Goal: Task Accomplishment & Management: Complete application form

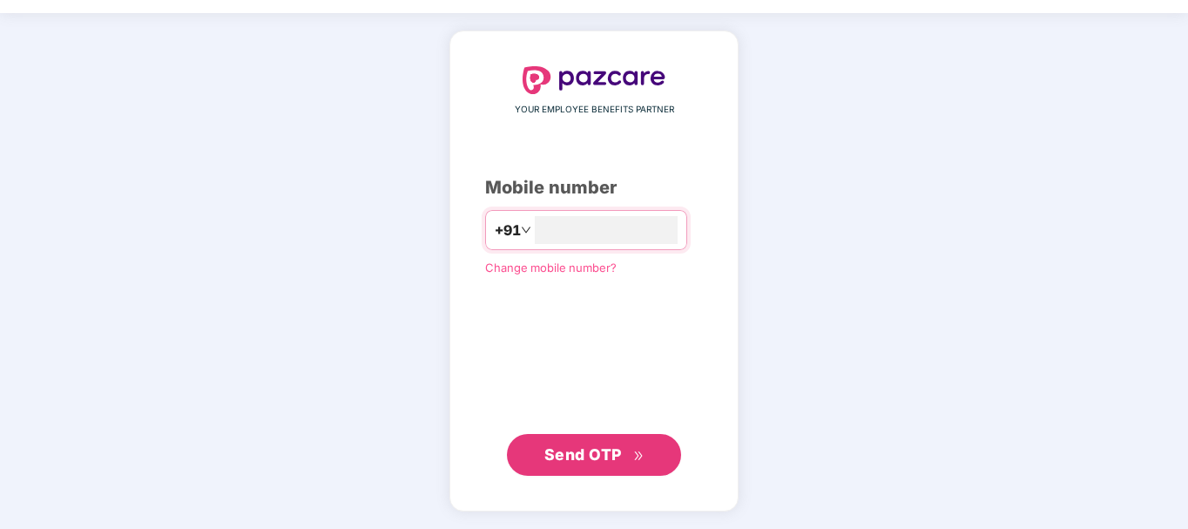
type input "**********"
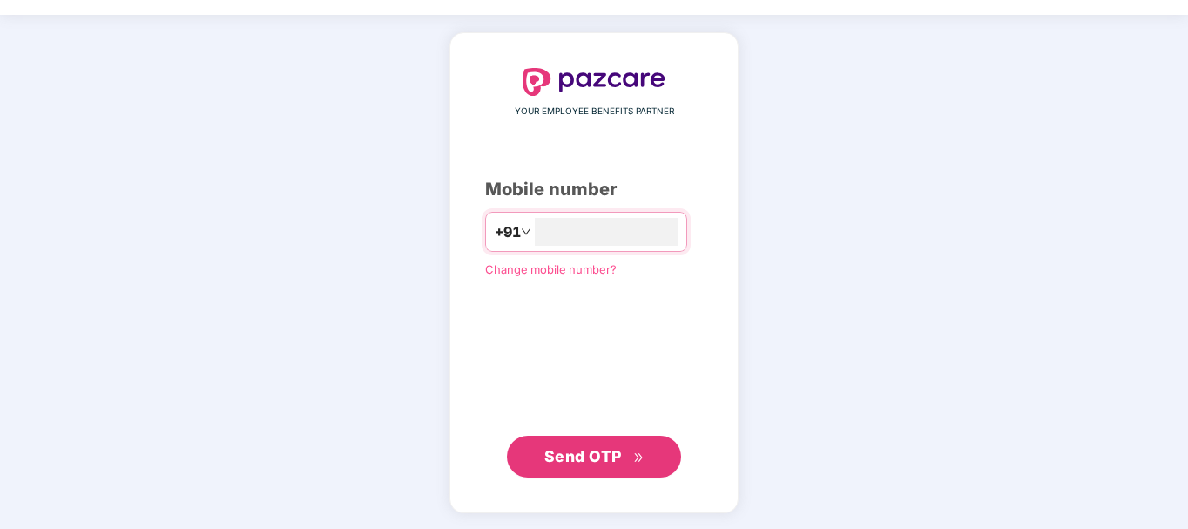
click at [588, 449] on span "Send OTP" at bounding box center [583, 456] width 78 height 18
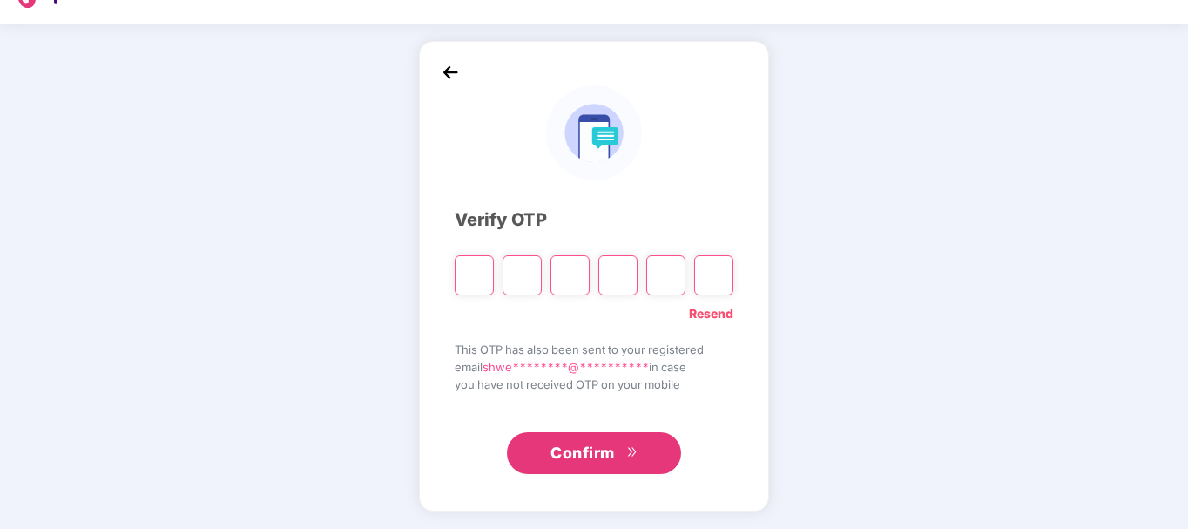
scroll to position [39, 0]
type input "*"
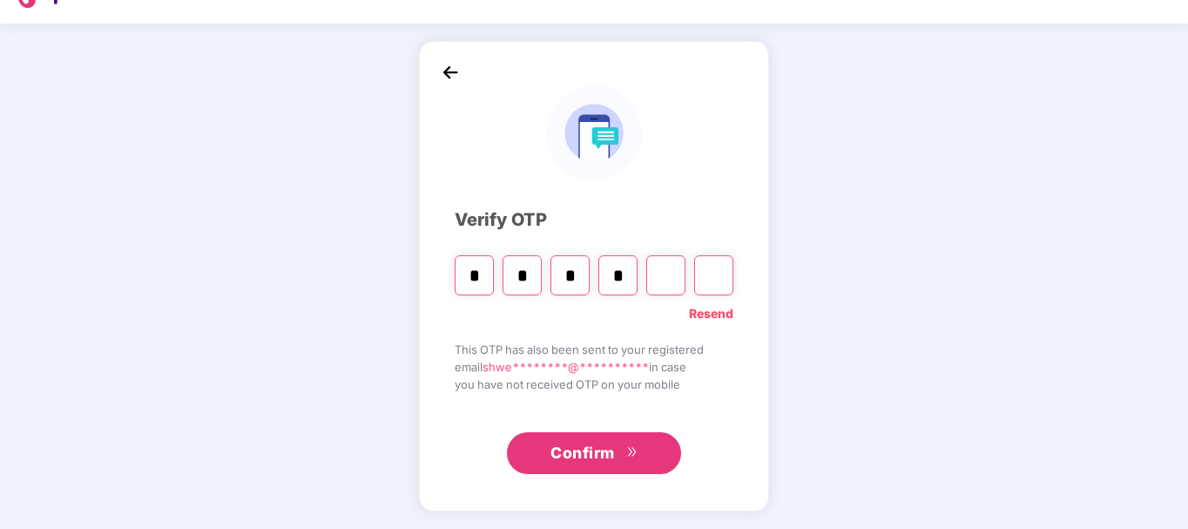
type input "*"
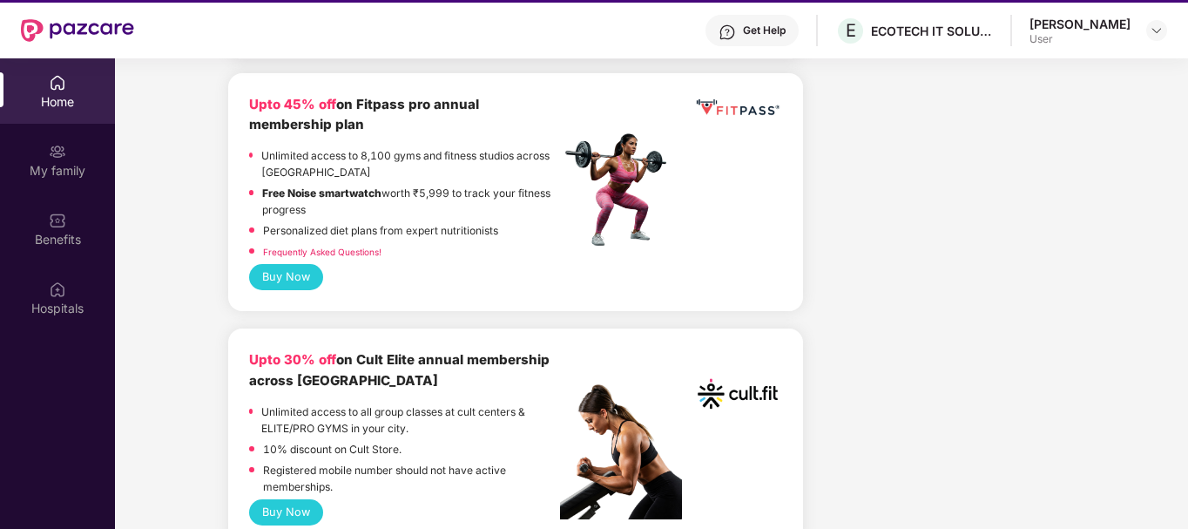
scroll to position [794, 0]
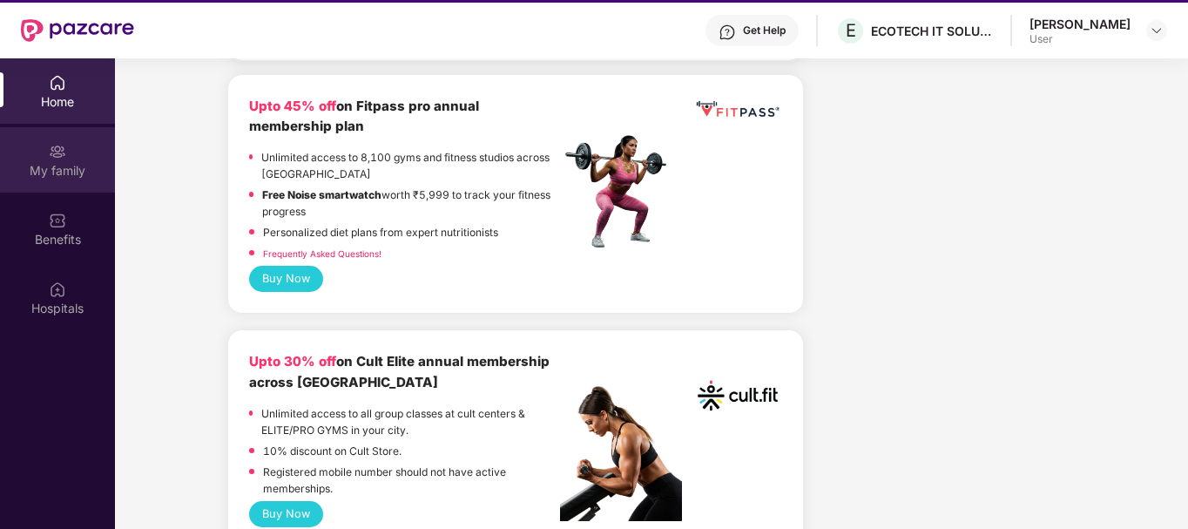
click at [62, 167] on div "My family" at bounding box center [57, 170] width 115 height 17
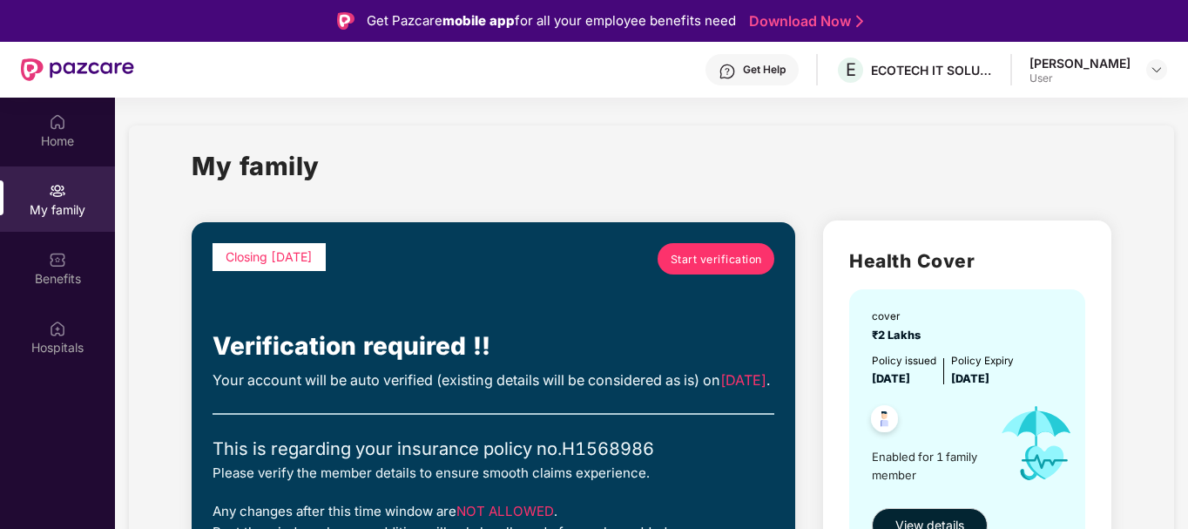
click at [723, 254] on span "Start verification" at bounding box center [716, 259] width 91 height 17
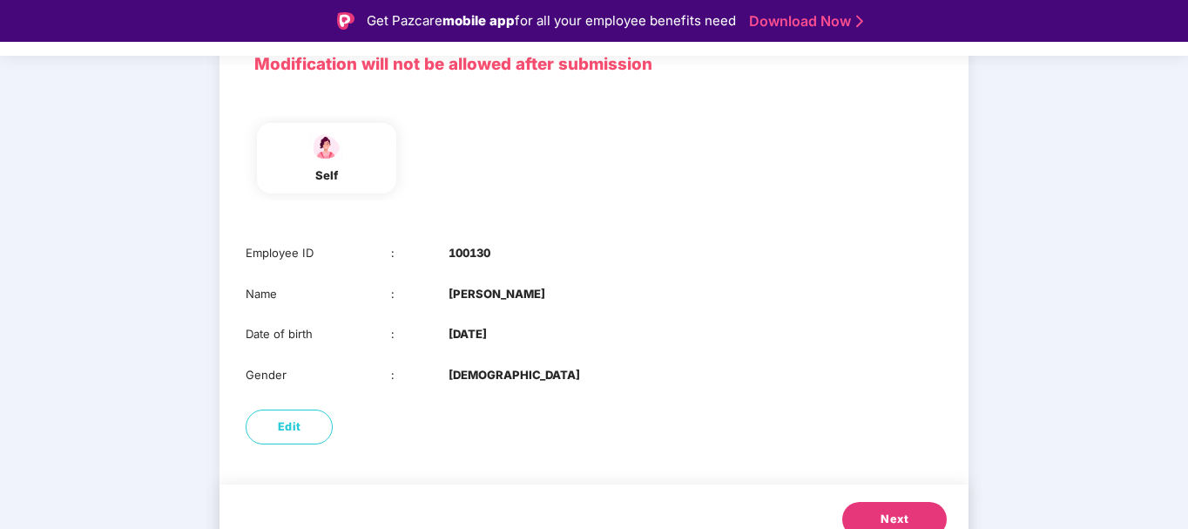
scroll to position [160, 0]
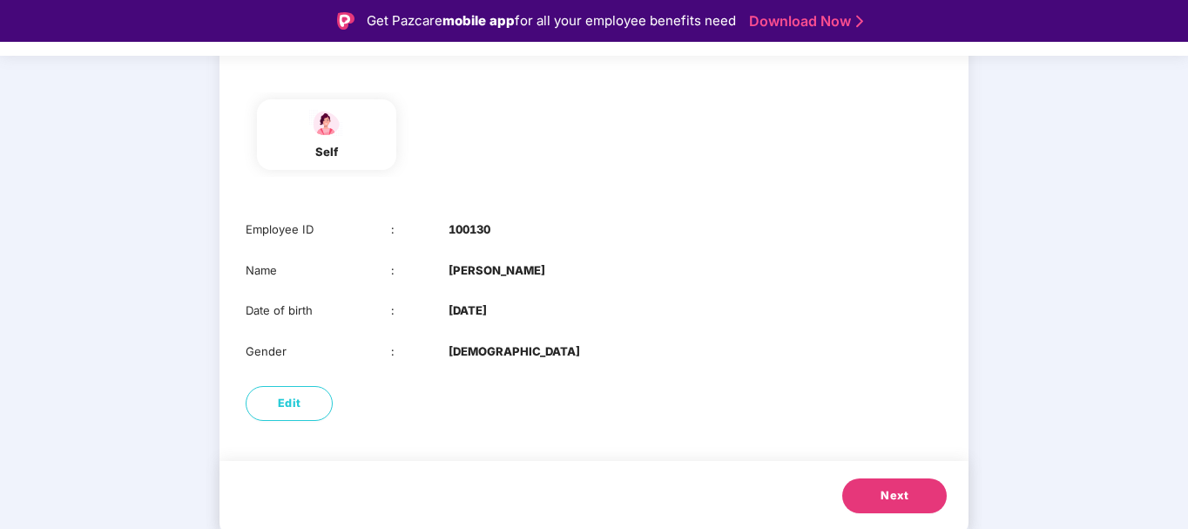
click at [882, 495] on span "Next" at bounding box center [895, 495] width 28 height 17
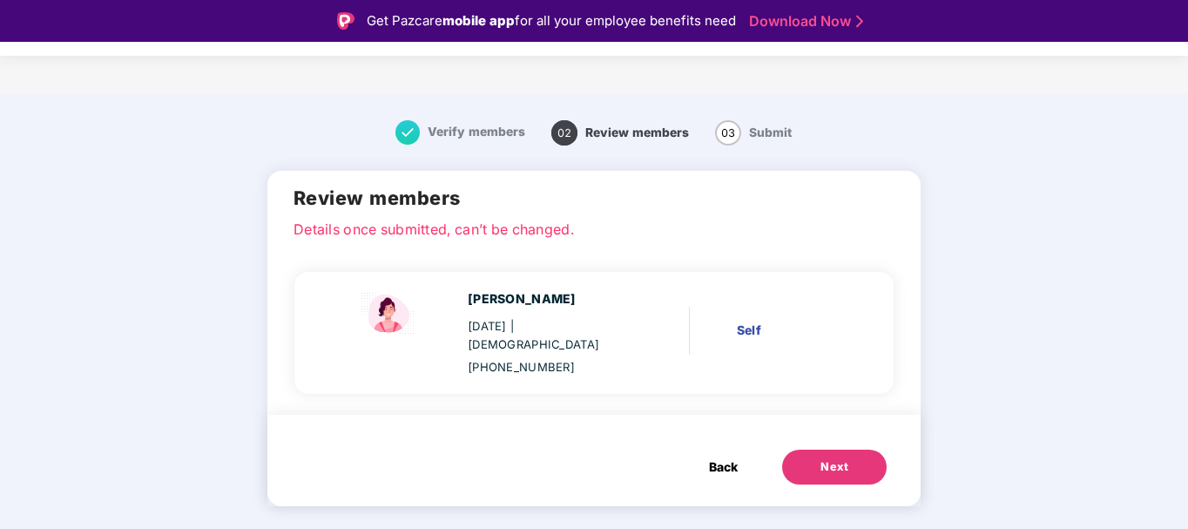
scroll to position [0, 0]
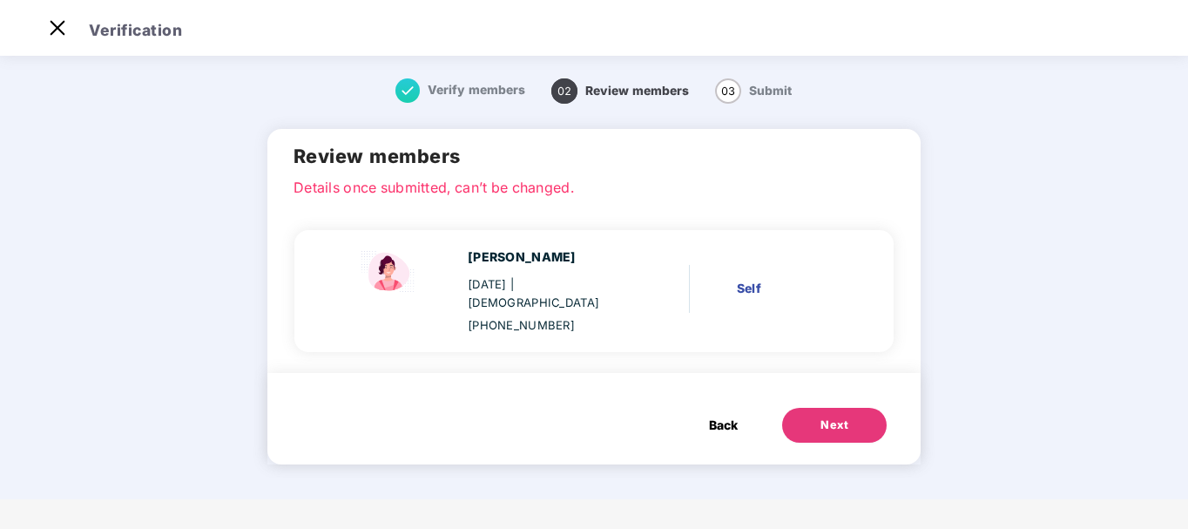
click at [828, 416] on div "Next" at bounding box center [835, 424] width 28 height 17
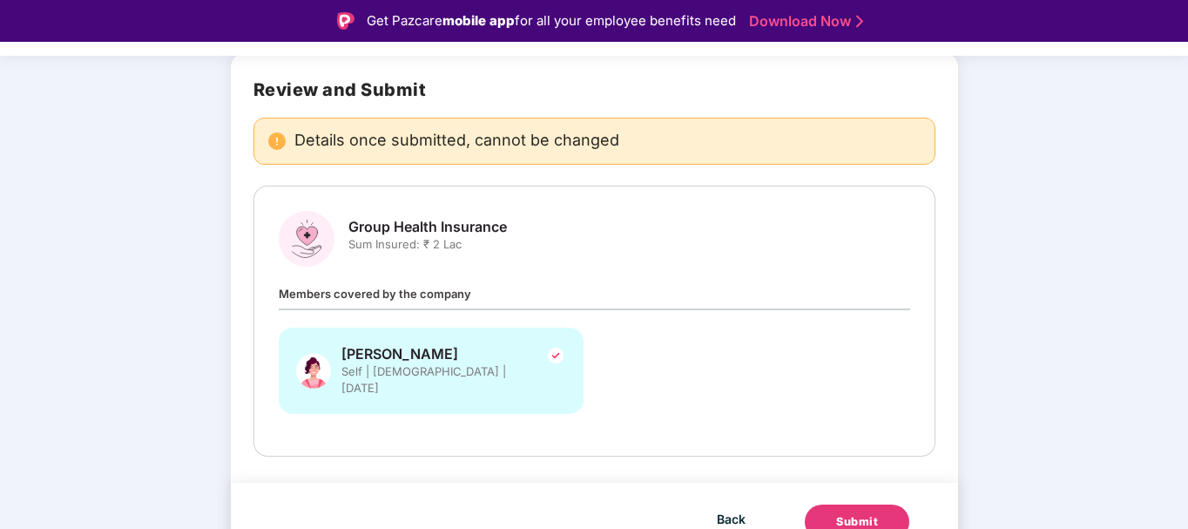
scroll to position [126, 0]
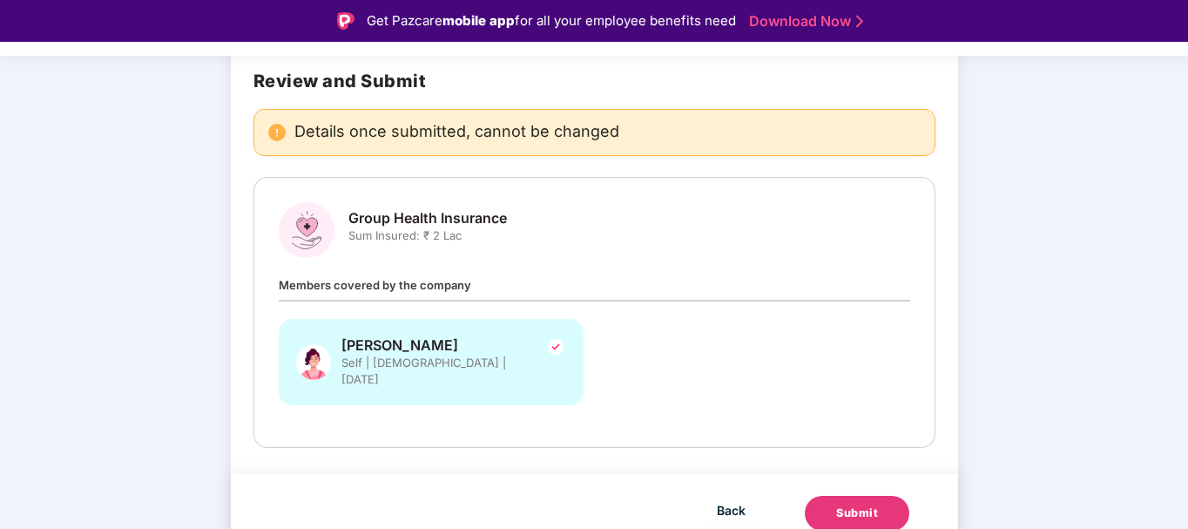
click at [866, 504] on div "Submit" at bounding box center [857, 512] width 42 height 17
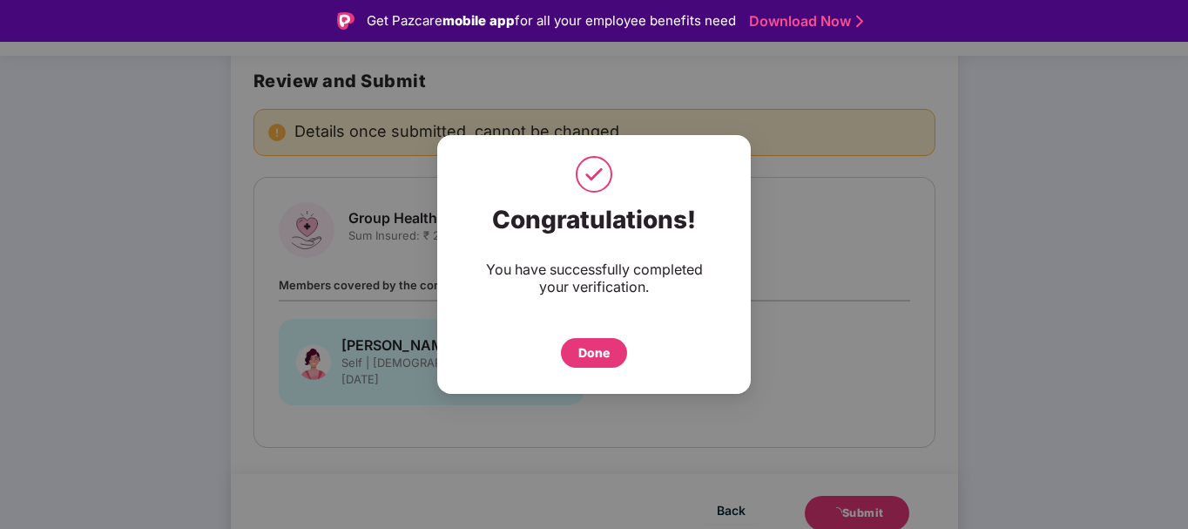
click at [592, 350] on div "Done" at bounding box center [593, 352] width 31 height 19
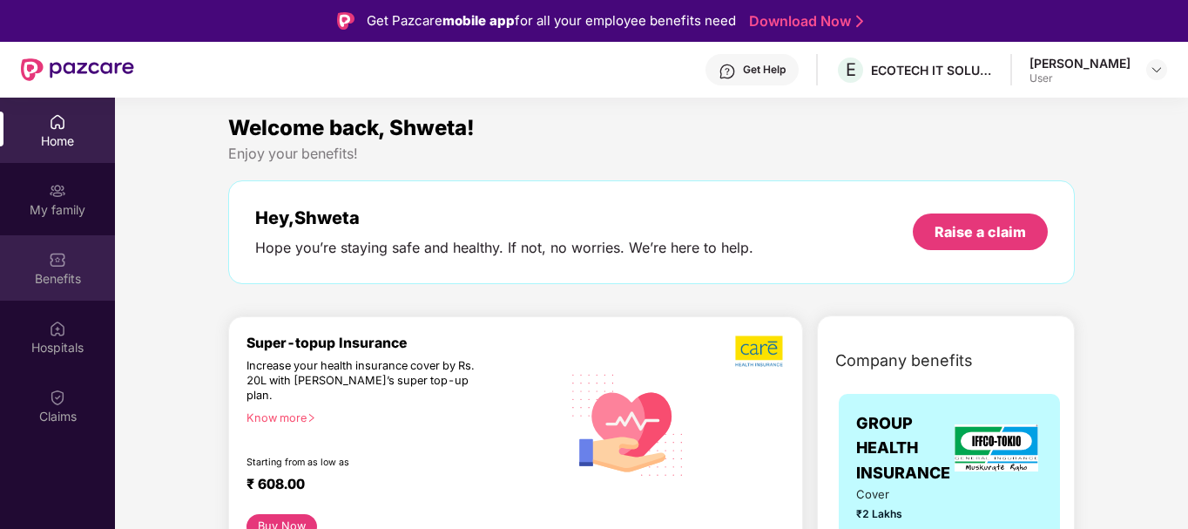
click at [47, 273] on div "Benefits" at bounding box center [57, 278] width 115 height 17
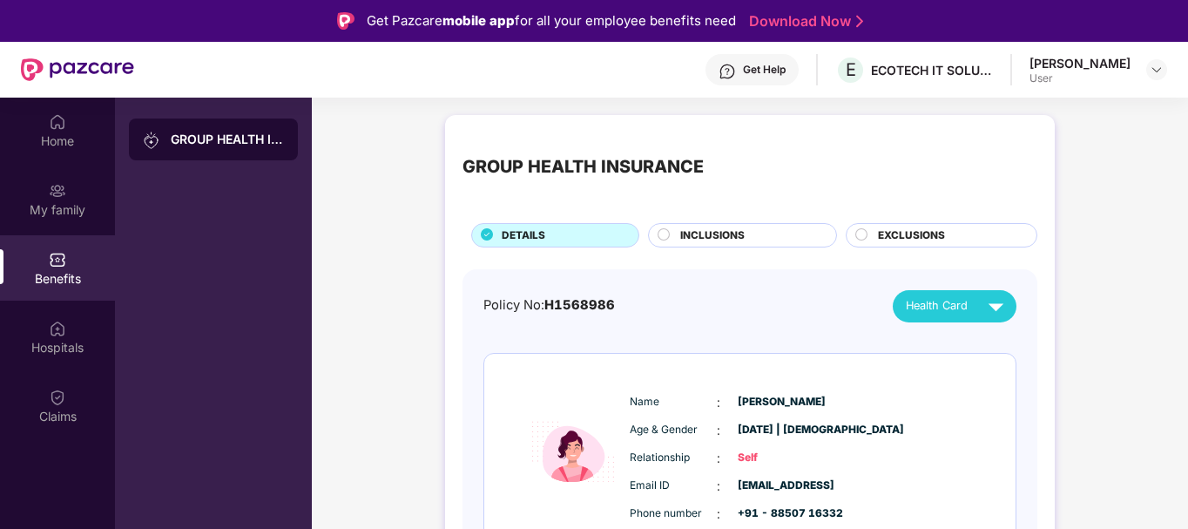
scroll to position [81, 0]
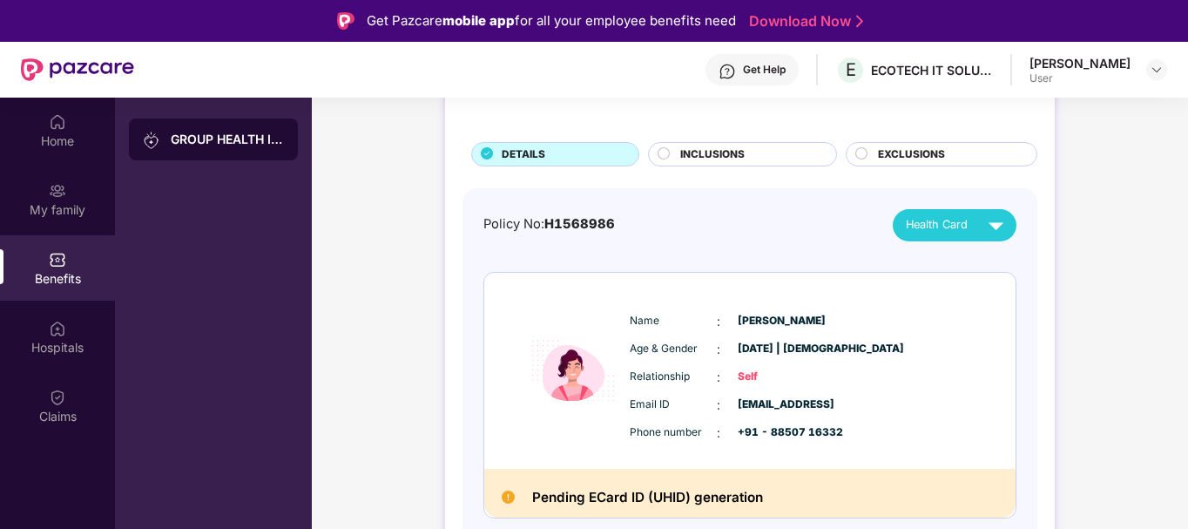
click at [729, 149] on span "INCLUSIONS" at bounding box center [712, 154] width 64 height 17
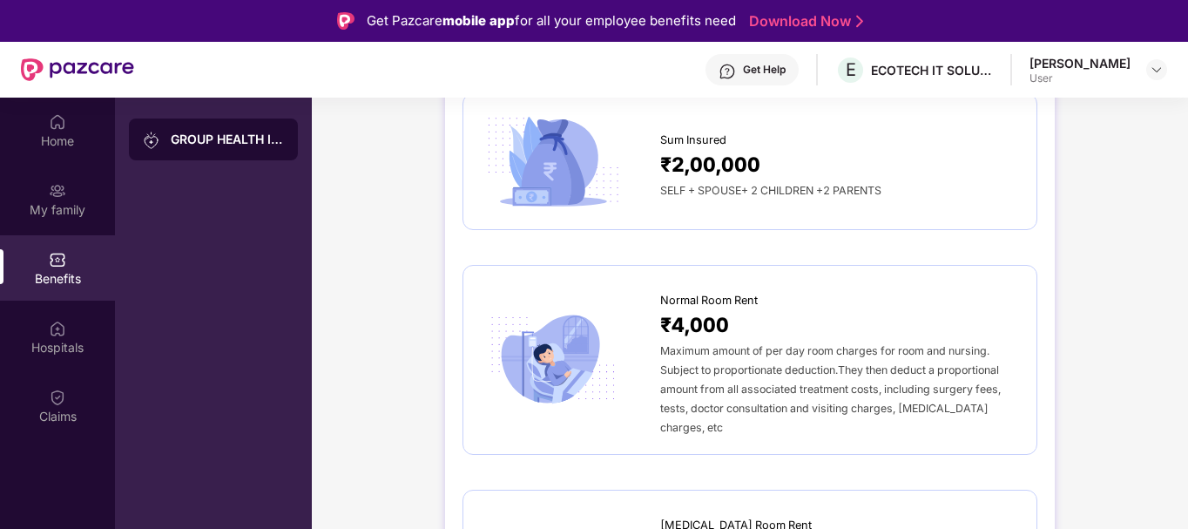
scroll to position [0, 0]
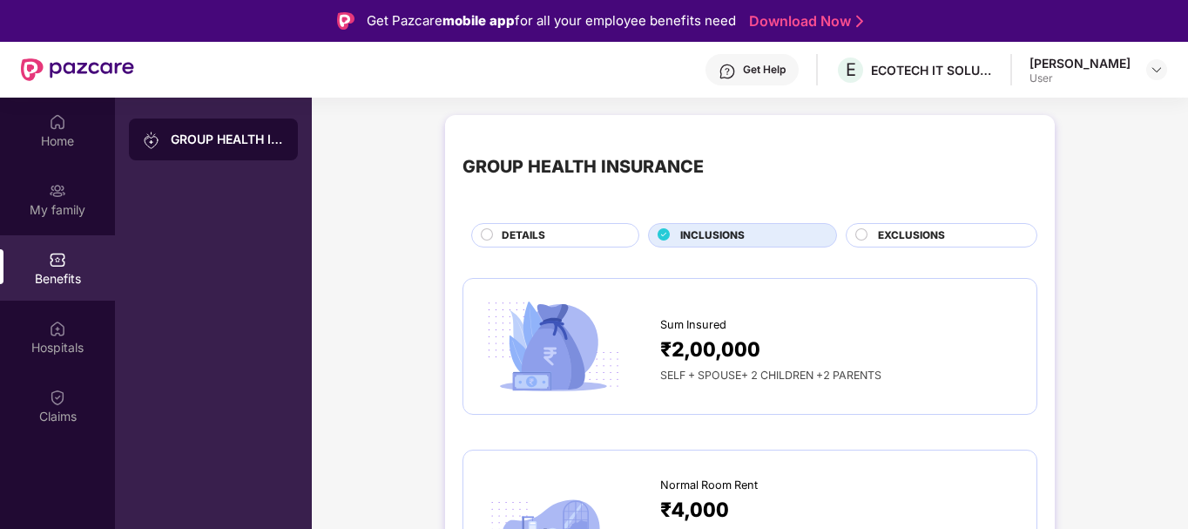
click at [895, 233] on span "EXCLUSIONS" at bounding box center [911, 235] width 67 height 17
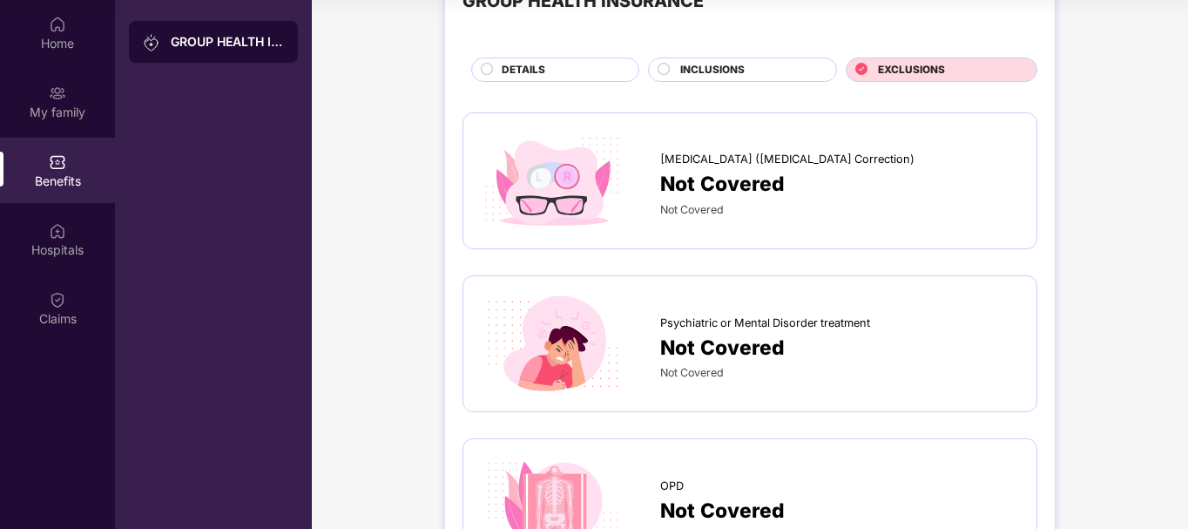
scroll to position [67, 0]
click at [712, 69] on span "INCLUSIONS" at bounding box center [712, 71] width 64 height 17
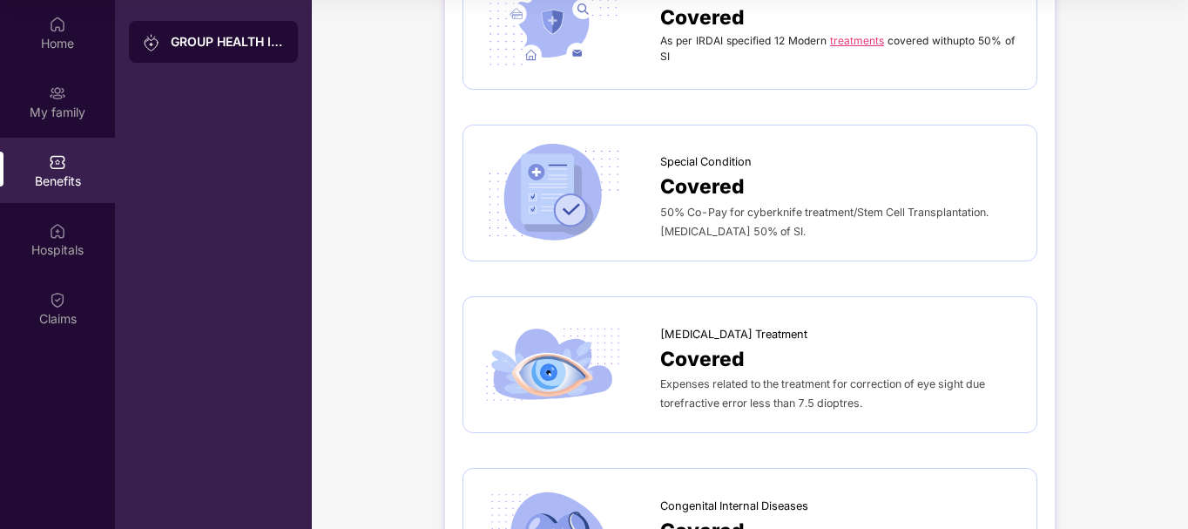
scroll to position [3078, 0]
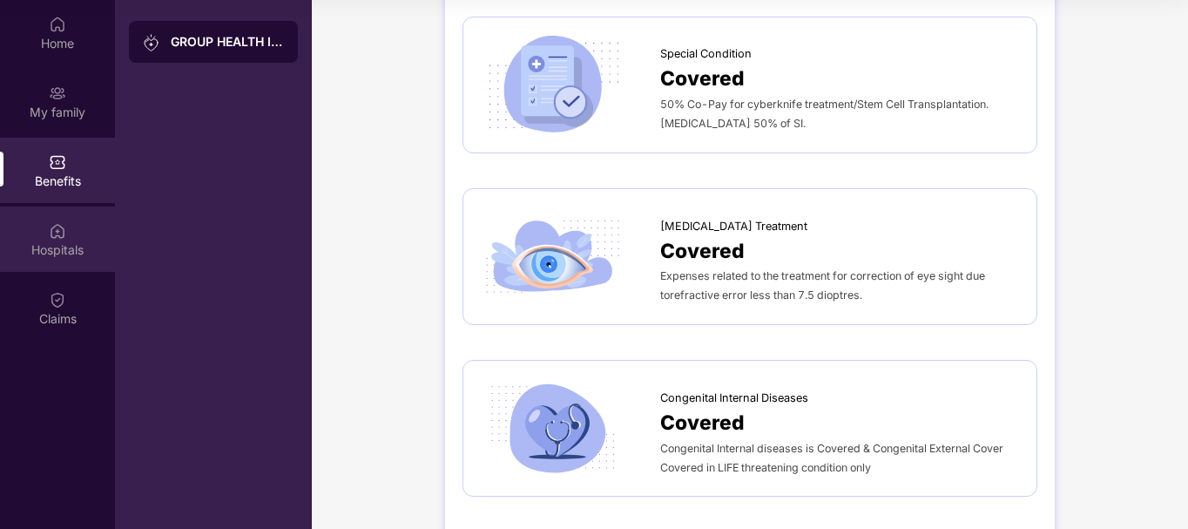
click at [69, 253] on div "Hospitals" at bounding box center [57, 249] width 115 height 17
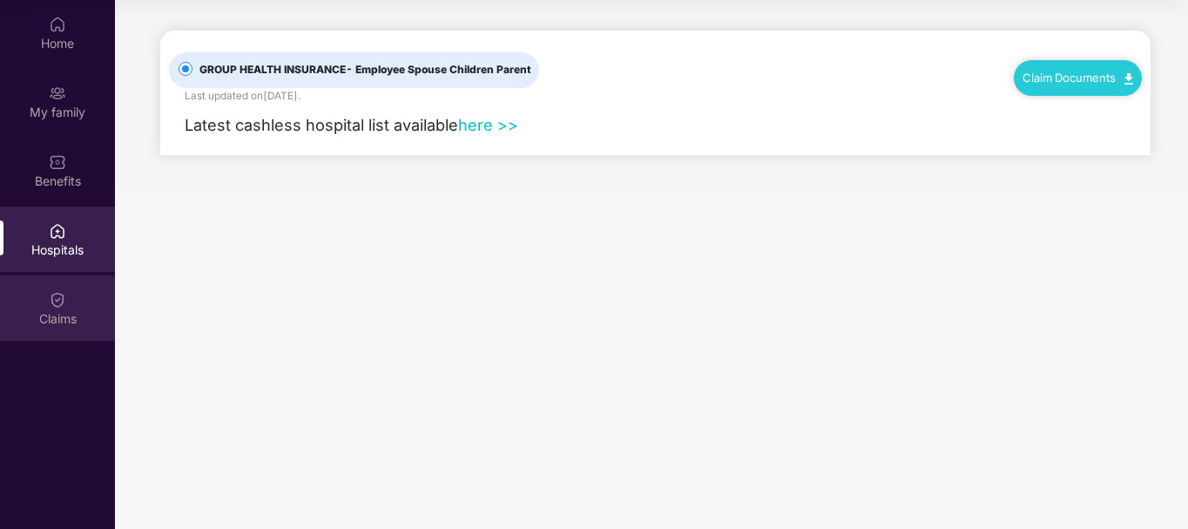
click at [44, 320] on div "Claims" at bounding box center [57, 318] width 115 height 17
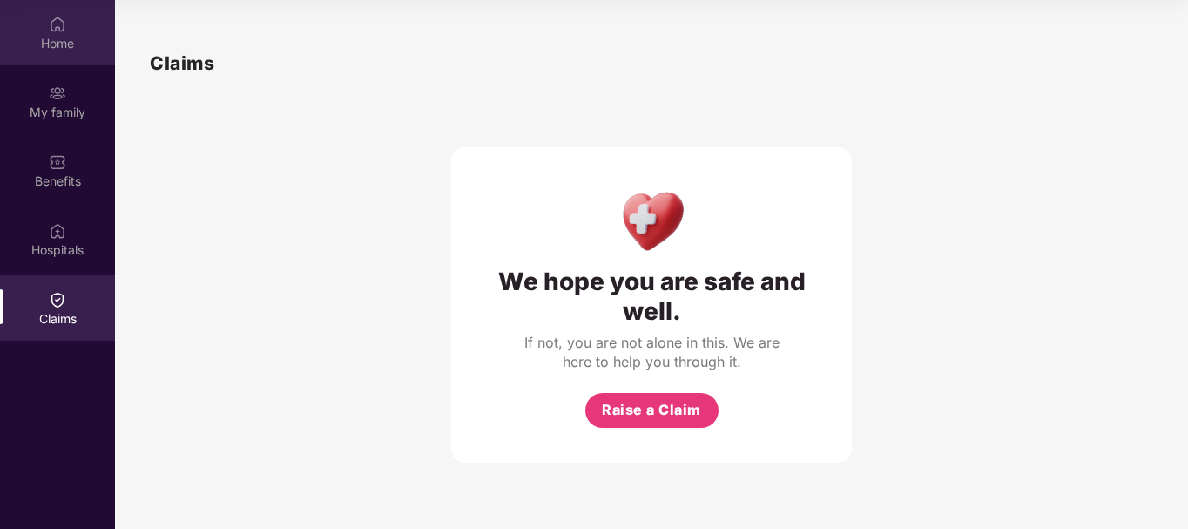
click at [78, 53] on div "Home" at bounding box center [57, 32] width 115 height 65
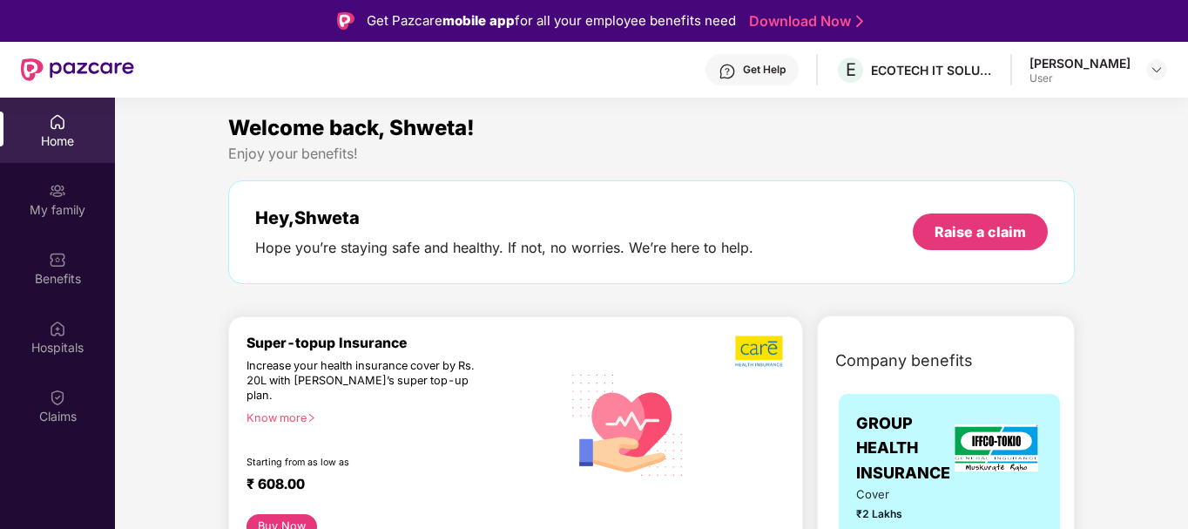
click at [1125, 71] on div "User" at bounding box center [1080, 78] width 101 height 14
click at [1156, 73] on img at bounding box center [1157, 70] width 14 height 14
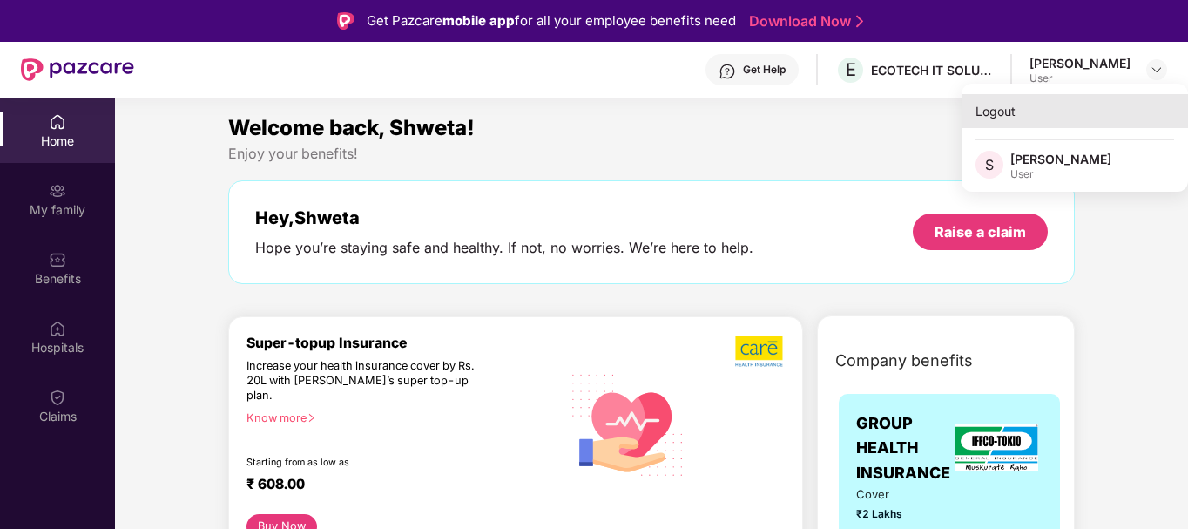
click at [1072, 116] on div "Logout" at bounding box center [1075, 111] width 226 height 34
